Goal: Task Accomplishment & Management: Use online tool/utility

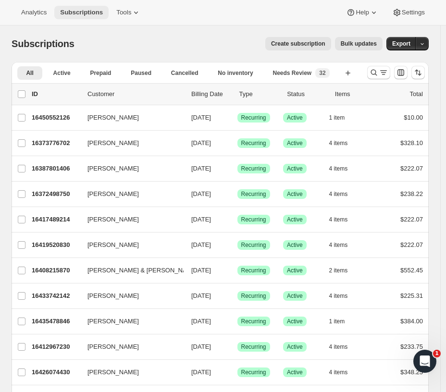
click at [71, 12] on span "Subscriptions" at bounding box center [81, 13] width 43 height 8
click at [119, 13] on span "Tools" at bounding box center [123, 13] width 15 height 8
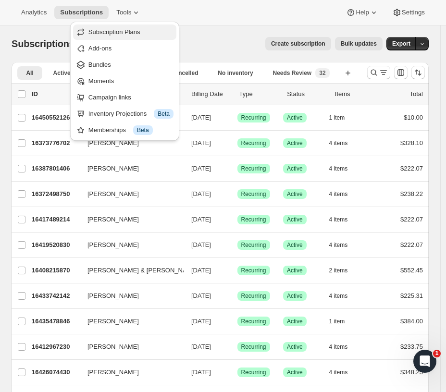
click at [128, 34] on span "Subscription Plans" at bounding box center [114, 31] width 52 height 7
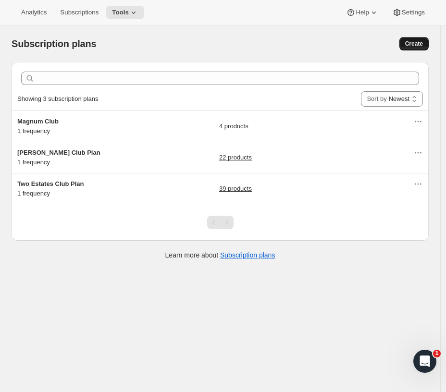
click at [418, 44] on span "Create" at bounding box center [414, 44] width 18 height 8
select select "WEEK"
select select "MONTH"
